Goal: Transaction & Acquisition: Purchase product/service

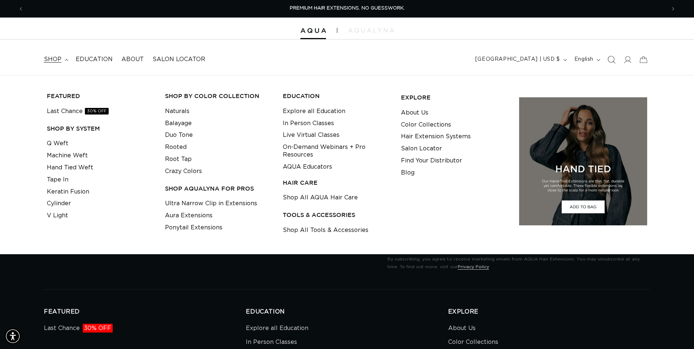
click at [615, 62] on icon "Search" at bounding box center [611, 60] width 8 height 8
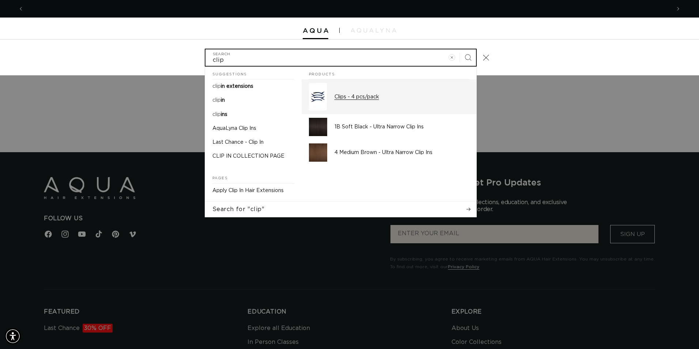
scroll to position [0, 1295]
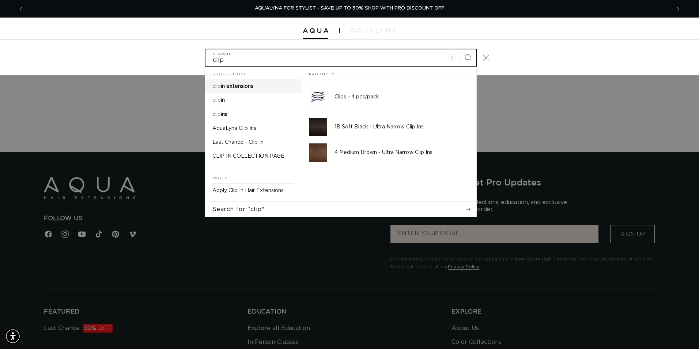
type input "clip"
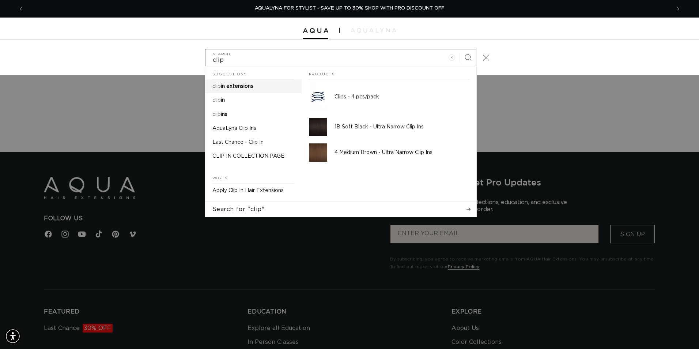
click at [267, 90] on link "clip in extensions" at bounding box center [253, 86] width 97 height 14
click at [243, 88] on span "in extensions" at bounding box center [237, 86] width 33 height 5
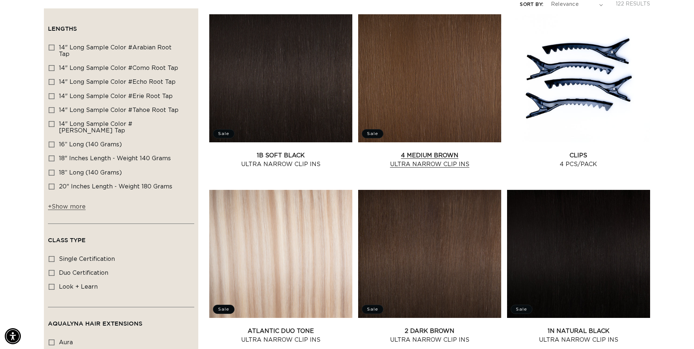
scroll to position [146, 0]
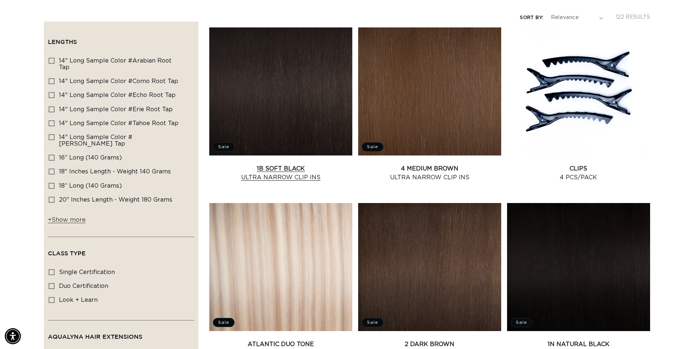
click at [301, 164] on link "1B Soft Black Ultra Narrow Clip Ins" at bounding box center [280, 173] width 143 height 18
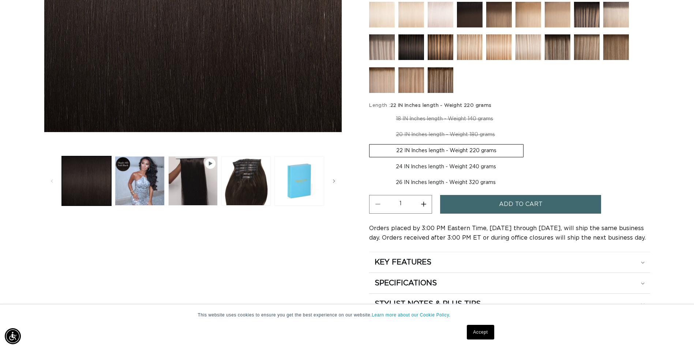
scroll to position [0, 1284]
click at [447, 138] on label "20 IN Inches length - Weight 180 grams Variant sold out or unavailable" at bounding box center [445, 134] width 152 height 12
click at [523, 112] on input "20 IN Inches length - Weight 180 grams Variant sold out or unavailable" at bounding box center [523, 111] width 0 height 0
radio input "true"
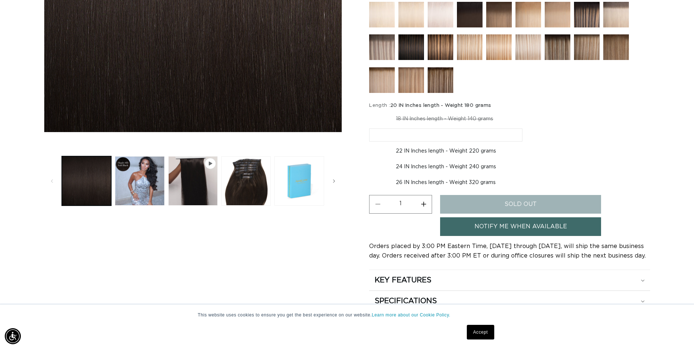
click at [443, 150] on label "22 IN Inches length - Weight 220 grams Variant sold out or unavailable" at bounding box center [446, 151] width 154 height 12
click at [526, 127] on input "22 IN Inches length - Weight 220 grams Variant sold out or unavailable" at bounding box center [526, 127] width 0 height 0
radio input "true"
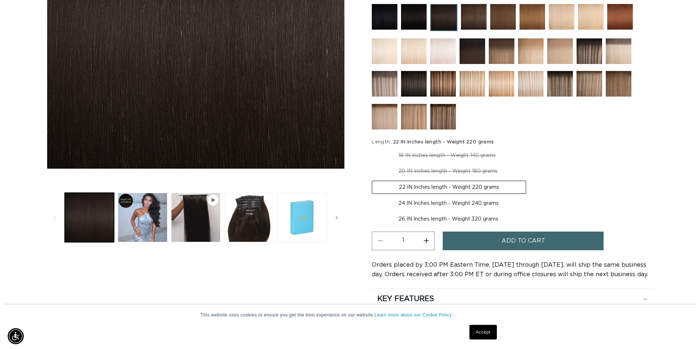
scroll to position [0, 1284]
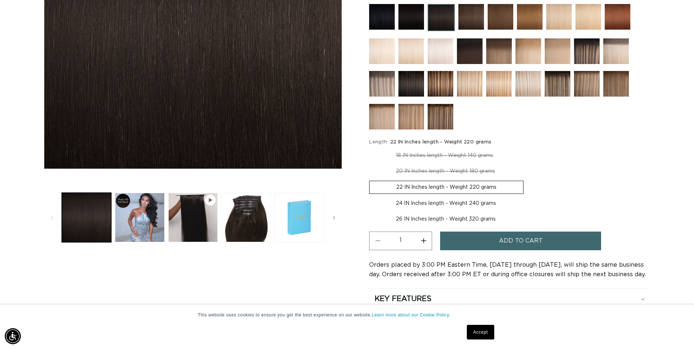
click at [494, 242] on button "Add to cart" at bounding box center [520, 240] width 161 height 19
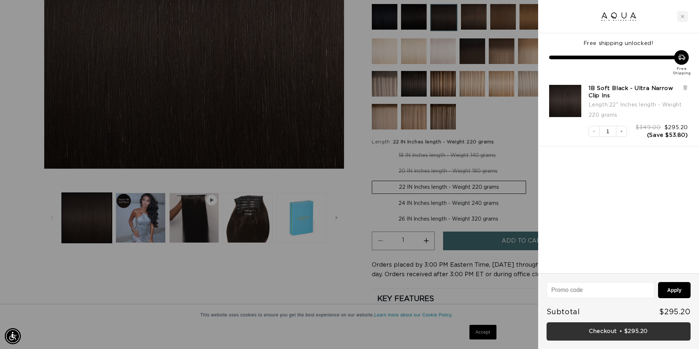
scroll to position [0, 1295]
click at [646, 335] on link "Checkout • $295.20" at bounding box center [619, 331] width 144 height 19
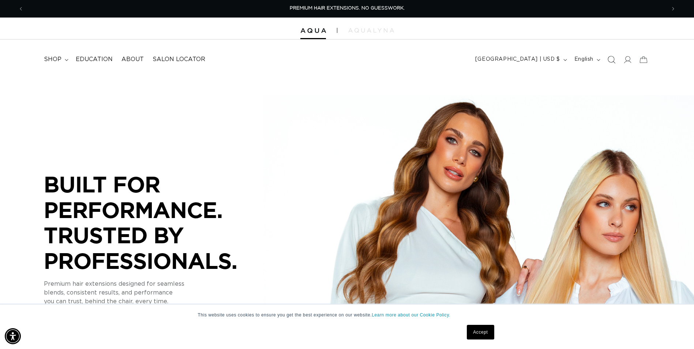
click at [611, 60] on icon "Search" at bounding box center [611, 60] width 8 height 8
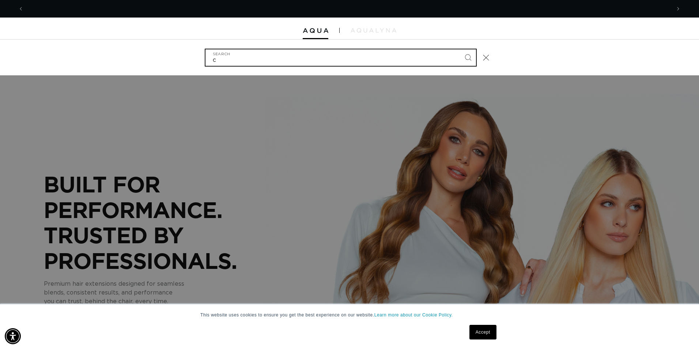
scroll to position [0, 647]
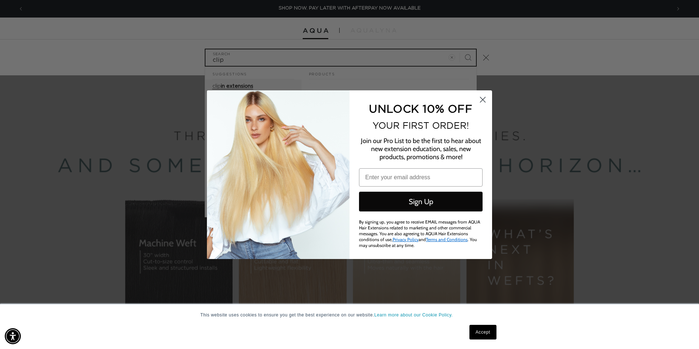
type input "clip"
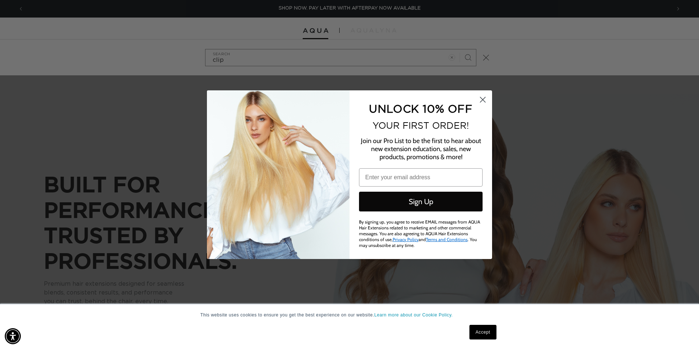
click at [482, 101] on icon "Close dialog" at bounding box center [483, 99] width 5 height 5
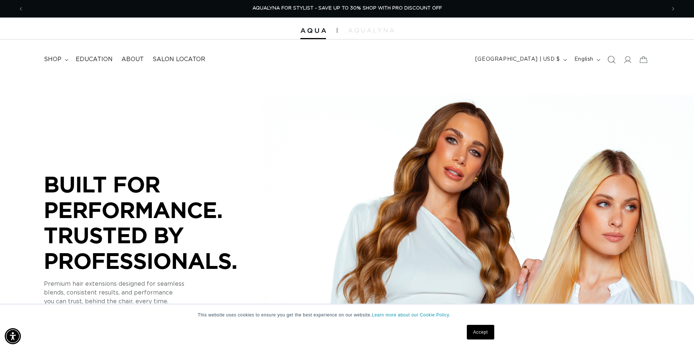
click at [609, 60] on icon "Search" at bounding box center [611, 60] width 8 height 8
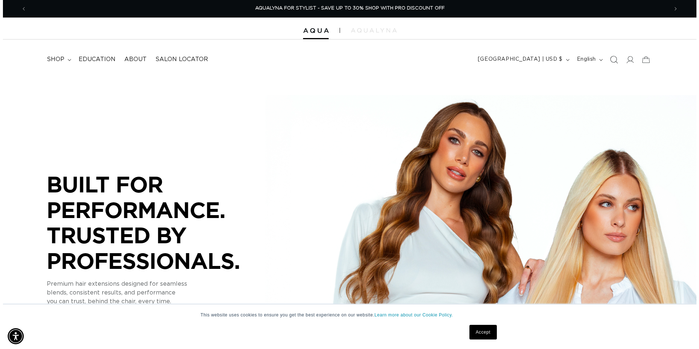
scroll to position [0, 1295]
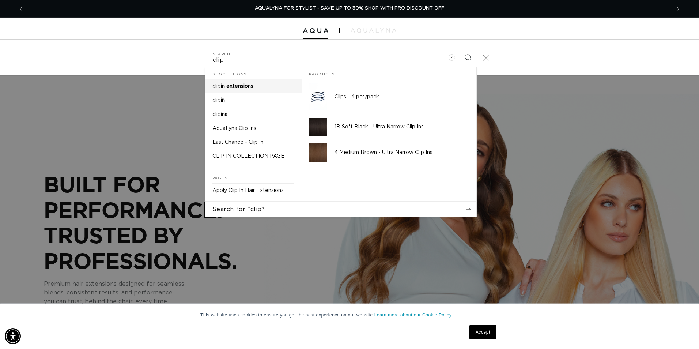
click at [253, 88] on span "in extensions" at bounding box center [237, 86] width 33 height 5
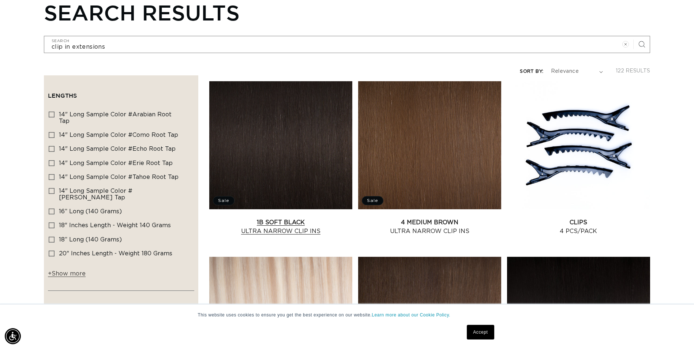
scroll to position [110, 0]
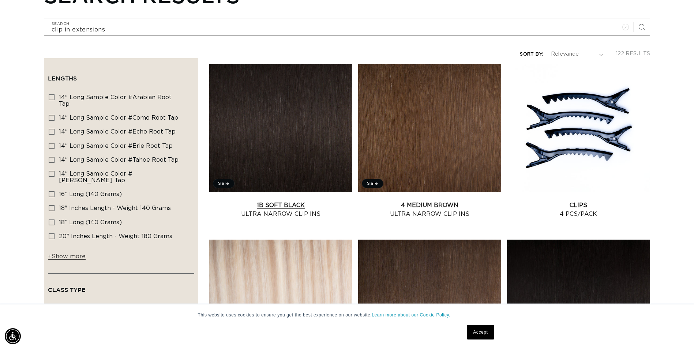
click at [296, 201] on link "1B Soft Black Ultra Narrow Clip Ins" at bounding box center [280, 210] width 143 height 18
